Goal: Information Seeking & Learning: Learn about a topic

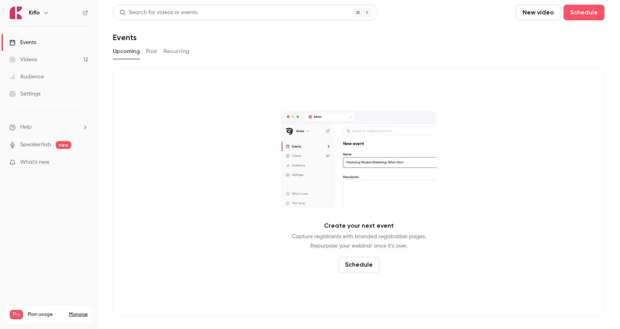
click at [151, 52] on button "Past" at bounding box center [151, 51] width 11 height 12
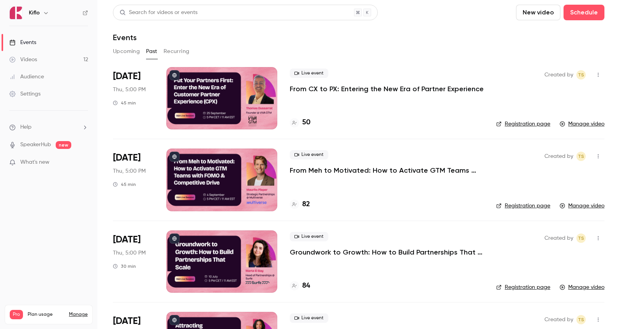
click at [315, 88] on p "From CX to PX: Entering the New Era of Partner Experience" at bounding box center [387, 88] width 194 height 9
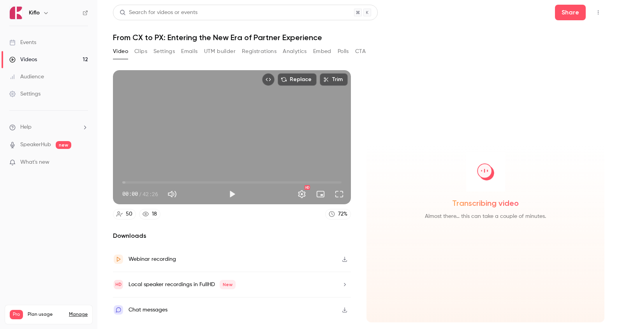
click at [267, 52] on button "Registrations" at bounding box center [259, 51] width 35 height 12
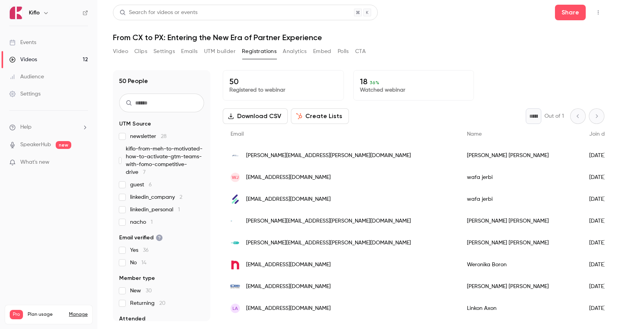
click at [297, 52] on button "Analytics" at bounding box center [295, 51] width 24 height 12
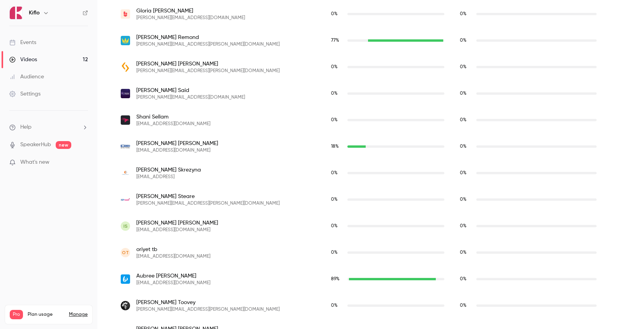
scroll to position [1322, 0]
